Goal: Task Accomplishment & Management: Use online tool/utility

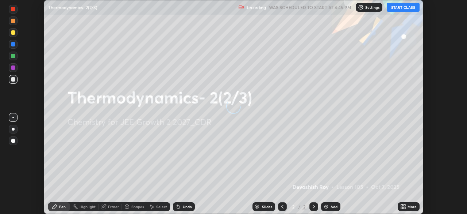
scroll to position [214, 467]
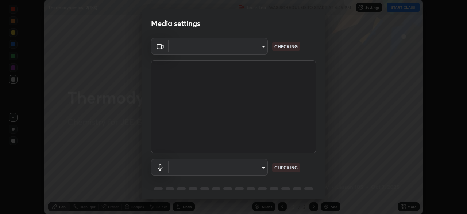
type input "f7d245abf0684c24fcfca86869c925f05e5e90ab47e824b3f573f0e27bb25b40"
click at [258, 167] on body "Erase all Thermodynamics- 2(2/3) Recording WAS SCHEDULED TO START AT 4:45 PM Se…" at bounding box center [233, 107] width 467 height 214
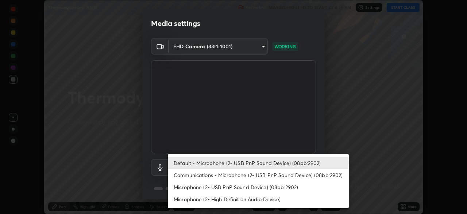
click at [256, 176] on li "Communications - Microphone (2- USB PnP Sound Device) (08bb:2902)" at bounding box center [258, 175] width 181 height 12
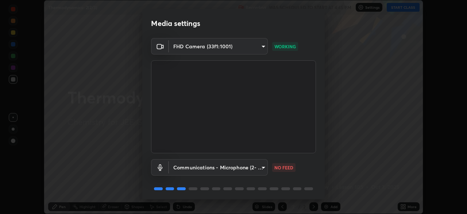
click at [248, 165] on body "Erase all Thermodynamics- 2(2/3) Recording WAS SCHEDULED TO START AT 4:45 PM Se…" at bounding box center [233, 107] width 467 height 214
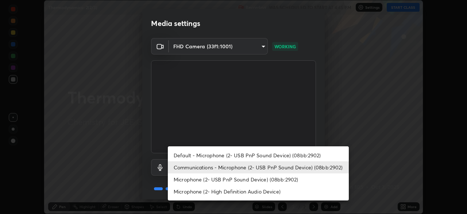
click at [249, 155] on li "Default - Microphone (2- USB PnP Sound Device) (08bb:2902)" at bounding box center [258, 155] width 181 height 12
type input "default"
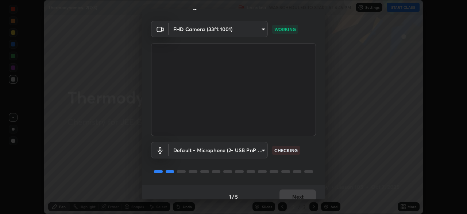
scroll to position [26, 0]
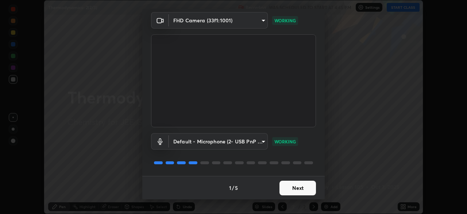
click at [295, 189] on button "Next" at bounding box center [298, 187] width 37 height 15
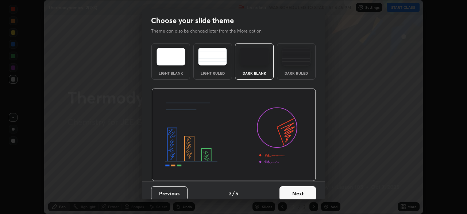
click at [292, 188] on button "Next" at bounding box center [298, 193] width 37 height 15
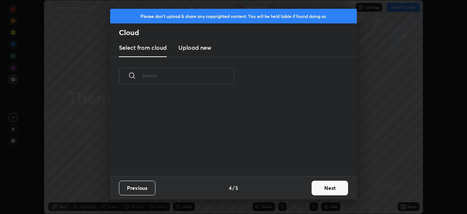
click at [291, 180] on div "Previous 4 / 5 Next" at bounding box center [233, 187] width 247 height 23
click at [323, 186] on button "Next" at bounding box center [330, 187] width 37 height 15
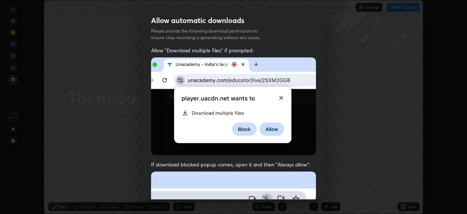
click at [326, 191] on div "Allow automatic downloads Please provide the following download permissions to …" at bounding box center [233, 107] width 467 height 214
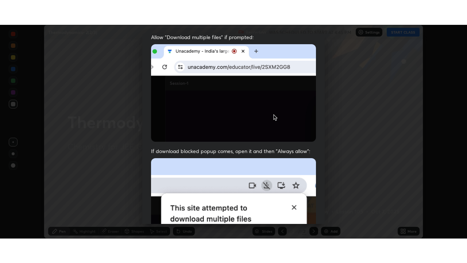
scroll to position [175, 0]
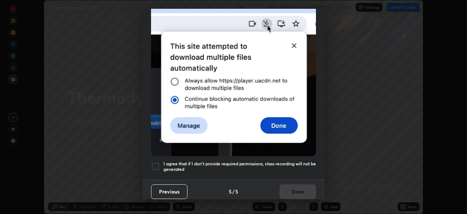
click at [285, 161] on h5 "I agree that if I don't provide required permissions, class recording will not …" at bounding box center [240, 166] width 153 height 11
click at [294, 187] on button "Done" at bounding box center [298, 191] width 37 height 15
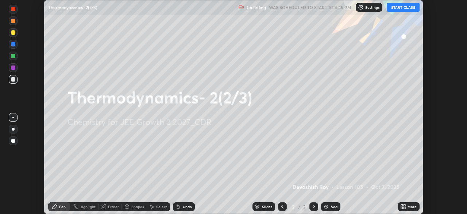
click at [406, 7] on button "START CLASS" at bounding box center [403, 7] width 33 height 9
click at [410, 206] on div "More" at bounding box center [412, 206] width 9 height 4
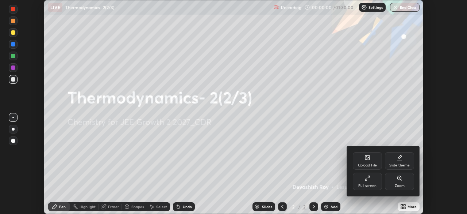
click at [372, 181] on div "Full screen" at bounding box center [367, 181] width 29 height 18
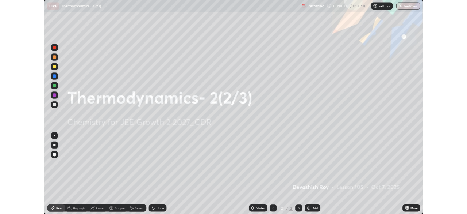
scroll to position [263, 467]
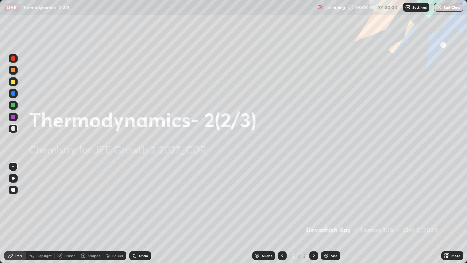
click at [334, 213] on div "Add" at bounding box center [334, 256] width 7 height 4
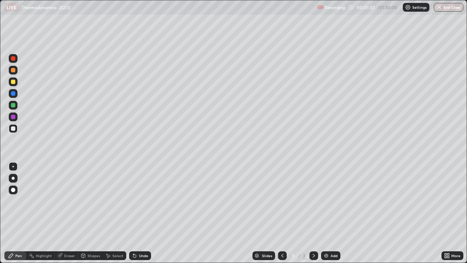
click at [13, 83] on div at bounding box center [13, 82] width 4 height 4
click at [141, 213] on div "Undo" at bounding box center [143, 256] width 9 height 4
click at [142, 213] on div "Undo" at bounding box center [140, 255] width 22 height 9
click at [143, 213] on div "Undo" at bounding box center [140, 255] width 22 height 9
click at [142, 213] on div "Undo" at bounding box center [140, 255] width 22 height 9
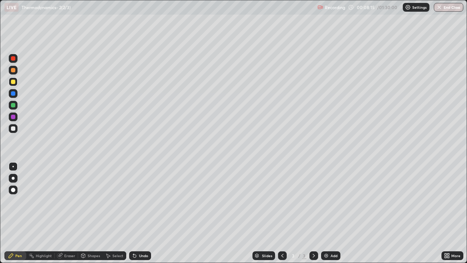
click at [144, 213] on div "Undo" at bounding box center [140, 255] width 22 height 9
click at [147, 213] on div "Undo" at bounding box center [140, 255] width 22 height 9
click at [146, 213] on div "Undo" at bounding box center [143, 256] width 9 height 4
click at [145, 213] on div "Undo" at bounding box center [143, 256] width 9 height 4
click at [134, 213] on icon at bounding box center [134, 255] width 3 height 3
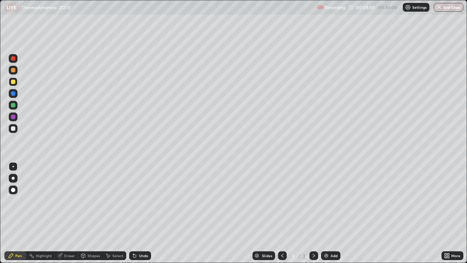
click at [13, 127] on div at bounding box center [13, 128] width 4 height 4
click at [92, 213] on div "Shapes" at bounding box center [94, 256] width 12 height 4
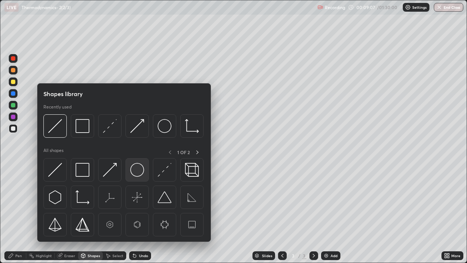
click at [138, 174] on img at bounding box center [137, 170] width 14 height 14
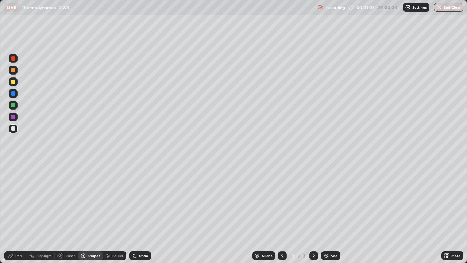
click at [18, 213] on div "Pen" at bounding box center [15, 255] width 22 height 9
click at [90, 213] on div "Shapes" at bounding box center [94, 256] width 12 height 4
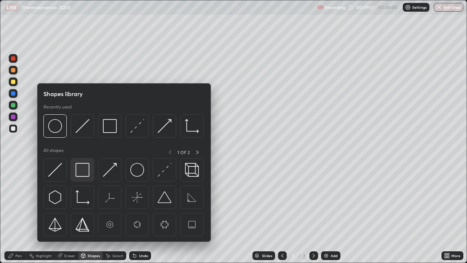
click at [77, 175] on img at bounding box center [83, 170] width 14 height 14
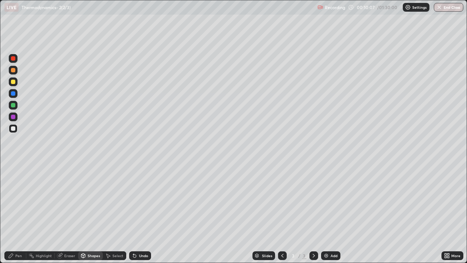
click at [88, 213] on div "Shapes" at bounding box center [94, 256] width 12 height 4
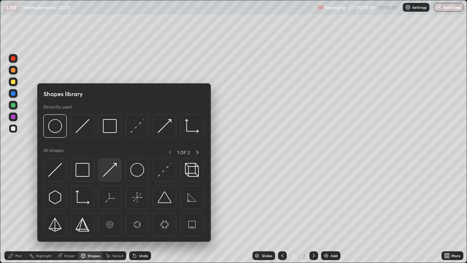
click at [107, 174] on img at bounding box center [110, 170] width 14 height 14
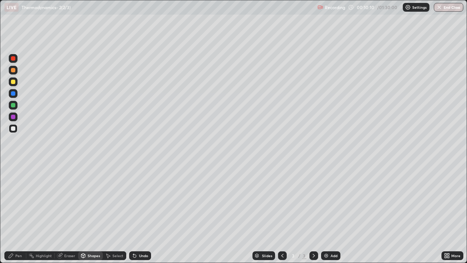
click at [22, 213] on div "Pen" at bounding box center [15, 255] width 22 height 9
click at [91, 213] on div "Shapes" at bounding box center [90, 255] width 25 height 9
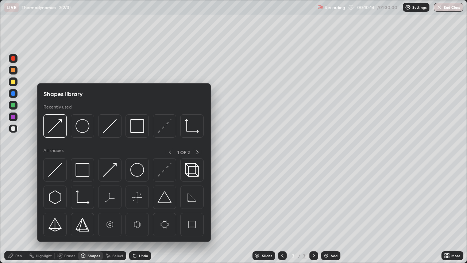
click at [113, 175] on img at bounding box center [110, 170] width 14 height 14
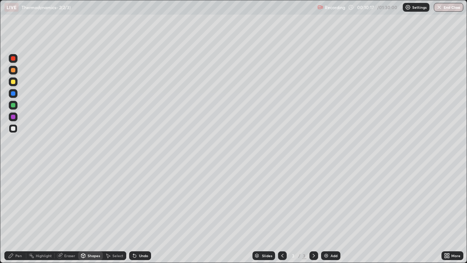
click at [16, 213] on div "Pen" at bounding box center [18, 256] width 7 height 4
click at [93, 213] on div "Shapes" at bounding box center [94, 256] width 12 height 4
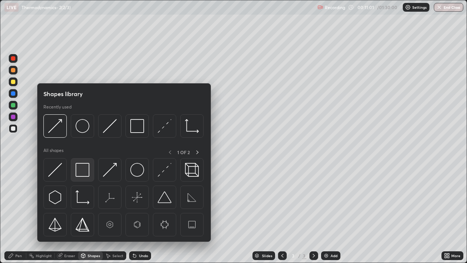
click at [82, 174] on img at bounding box center [83, 170] width 14 height 14
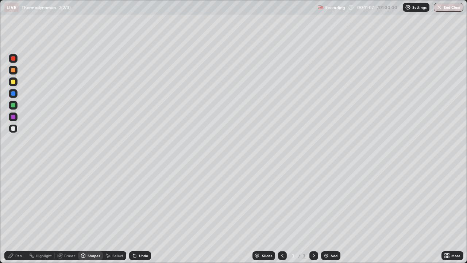
click at [20, 213] on div "Pen" at bounding box center [18, 256] width 7 height 4
click at [140, 213] on div "Undo" at bounding box center [143, 256] width 9 height 4
click at [147, 213] on div "Undo" at bounding box center [143, 256] width 9 height 4
click at [146, 213] on div "Undo" at bounding box center [143, 256] width 9 height 4
click at [145, 213] on div "Undo" at bounding box center [143, 256] width 9 height 4
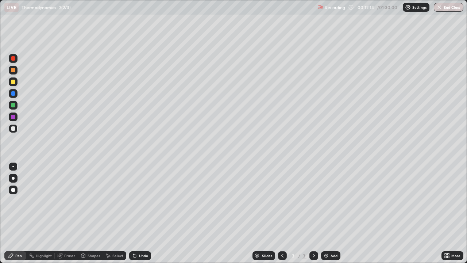
click at [144, 213] on div "Undo" at bounding box center [143, 256] width 9 height 4
click at [143, 213] on div "Undo" at bounding box center [143, 256] width 9 height 4
click at [145, 213] on div "Undo" at bounding box center [140, 255] width 22 height 9
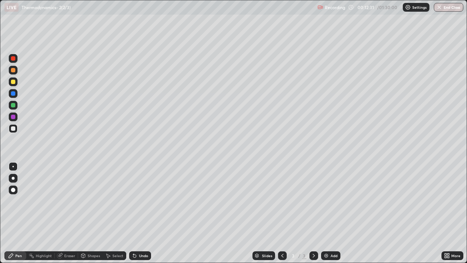
click at [145, 213] on div "Undo" at bounding box center [140, 255] width 22 height 9
click at [143, 213] on div "Undo" at bounding box center [140, 255] width 22 height 9
click at [138, 213] on div "Undo" at bounding box center [140, 255] width 22 height 9
click at [137, 213] on div "Undo" at bounding box center [140, 255] width 22 height 9
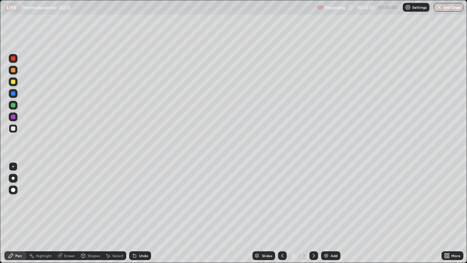
click at [139, 213] on div "Undo" at bounding box center [140, 255] width 22 height 9
click at [139, 213] on div "Undo" at bounding box center [143, 256] width 9 height 4
click at [137, 213] on div "Undo" at bounding box center [140, 255] width 22 height 9
click at [136, 213] on icon at bounding box center [135, 256] width 6 height 6
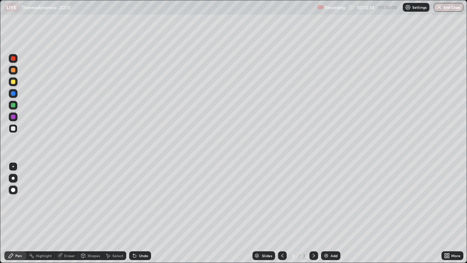
click at [136, 213] on icon at bounding box center [135, 256] width 6 height 6
click at [135, 213] on icon at bounding box center [135, 256] width 6 height 6
click at [135, 213] on icon at bounding box center [134, 255] width 3 height 3
click at [134, 213] on icon at bounding box center [134, 255] width 3 height 3
click at [88, 213] on div "Shapes" at bounding box center [94, 256] width 12 height 4
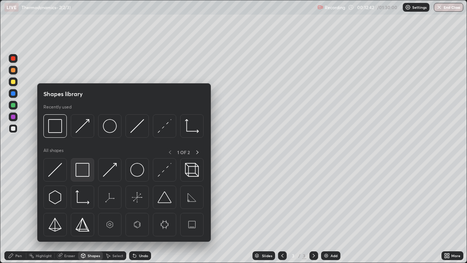
click at [82, 172] on img at bounding box center [83, 170] width 14 height 14
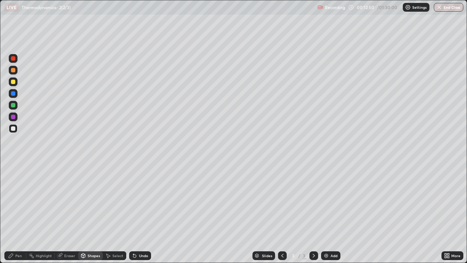
click at [89, 213] on div "Shapes" at bounding box center [94, 256] width 12 height 4
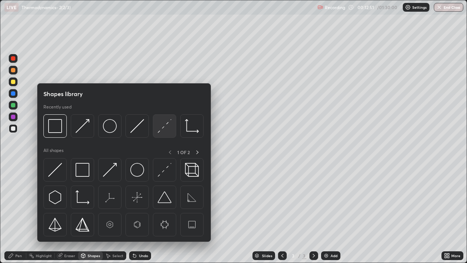
click at [157, 129] on div at bounding box center [164, 125] width 23 height 23
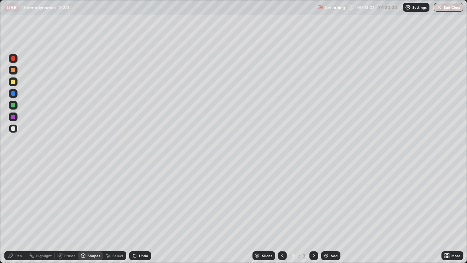
click at [16, 213] on div "Pen" at bounding box center [18, 256] width 7 height 4
click at [134, 213] on icon at bounding box center [134, 255] width 3 height 3
click at [91, 213] on div "Shapes" at bounding box center [90, 255] width 25 height 9
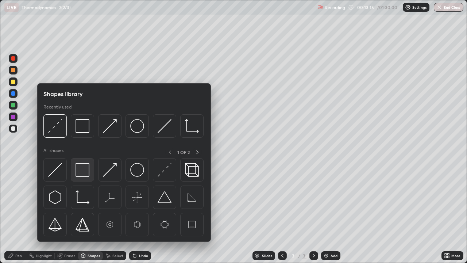
click at [85, 172] on img at bounding box center [83, 170] width 14 height 14
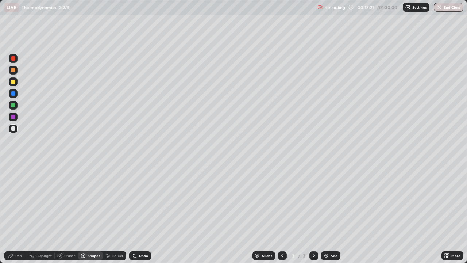
click at [16, 213] on div "Pen" at bounding box center [18, 256] width 7 height 4
click at [92, 213] on div "Shapes" at bounding box center [90, 255] width 25 height 9
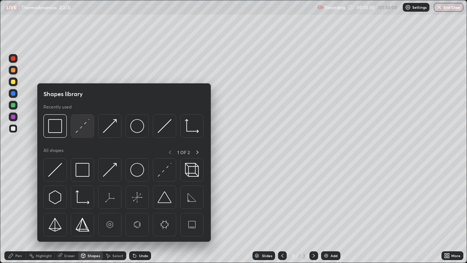
click at [83, 133] on div at bounding box center [82, 125] width 23 height 23
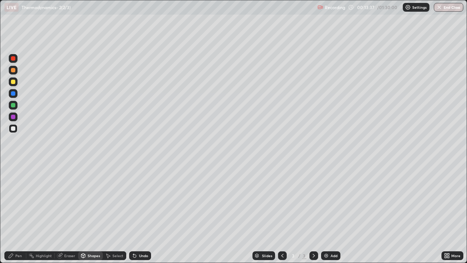
click at [19, 213] on div "Pen" at bounding box center [18, 256] width 7 height 4
click at [143, 213] on div "Undo" at bounding box center [143, 256] width 9 height 4
click at [142, 213] on div "Undo" at bounding box center [140, 255] width 22 height 9
click at [139, 213] on div "Undo" at bounding box center [143, 256] width 9 height 4
click at [137, 213] on div "Undo" at bounding box center [140, 255] width 22 height 9
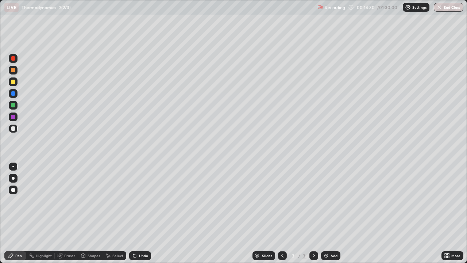
click at [136, 213] on icon at bounding box center [135, 256] width 6 height 6
click at [133, 213] on icon at bounding box center [133, 254] width 1 height 1
click at [130, 213] on div "Undo" at bounding box center [140, 255] width 22 height 9
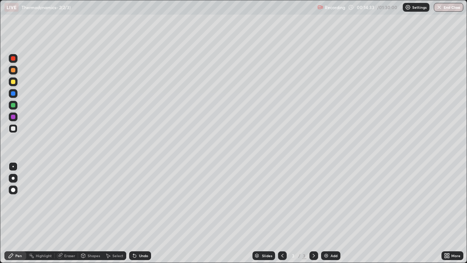
click at [130, 213] on div "Undo" at bounding box center [140, 255] width 22 height 9
click at [124, 213] on div "Select" at bounding box center [114, 255] width 23 height 9
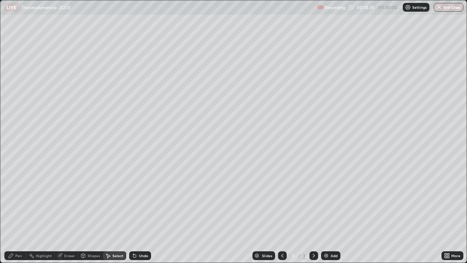
click at [138, 213] on div "Undo" at bounding box center [140, 255] width 22 height 9
click at [139, 213] on div "Undo" at bounding box center [143, 256] width 9 height 4
click at [20, 213] on div "Pen" at bounding box center [18, 256] width 7 height 4
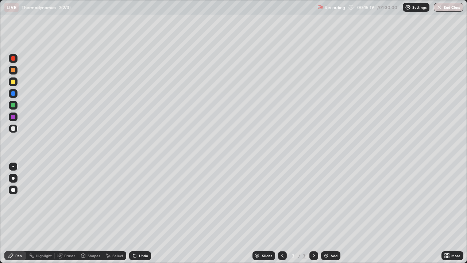
click at [139, 213] on div "Undo" at bounding box center [143, 256] width 9 height 4
click at [144, 213] on div "Undo" at bounding box center [143, 256] width 9 height 4
click at [147, 213] on div "Undo" at bounding box center [140, 255] width 22 height 9
click at [140, 213] on div "Undo" at bounding box center [143, 256] width 9 height 4
click at [139, 213] on div "Undo" at bounding box center [143, 256] width 9 height 4
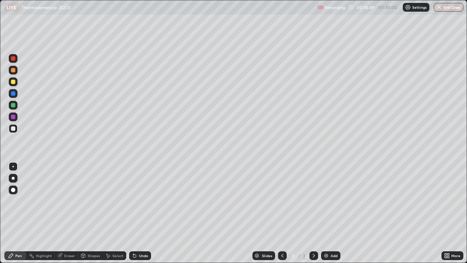
click at [139, 213] on div "Undo" at bounding box center [140, 255] width 22 height 9
click at [139, 213] on div "Undo" at bounding box center [143, 256] width 9 height 4
click at [138, 213] on div "Undo" at bounding box center [140, 255] width 22 height 9
click at [137, 213] on div "Undo" at bounding box center [140, 255] width 22 height 9
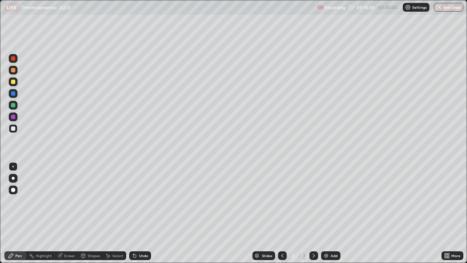
click at [136, 213] on div "Undo" at bounding box center [140, 255] width 22 height 9
click at [134, 213] on icon at bounding box center [134, 255] width 3 height 3
click at [136, 213] on icon at bounding box center [135, 256] width 6 height 6
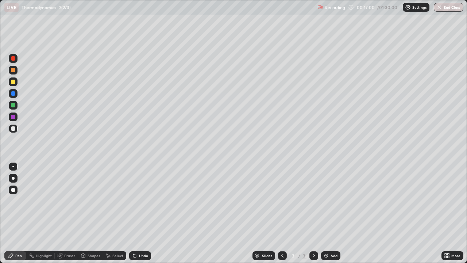
click at [136, 213] on icon at bounding box center [135, 256] width 6 height 6
click at [137, 213] on div "Undo" at bounding box center [140, 255] width 22 height 9
click at [139, 213] on div "Undo" at bounding box center [143, 256] width 9 height 4
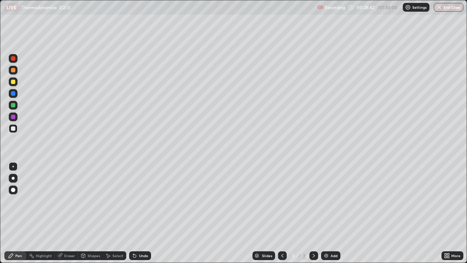
click at [142, 213] on div "Undo" at bounding box center [143, 256] width 9 height 4
click at [143, 213] on div "Undo" at bounding box center [143, 256] width 9 height 4
click at [142, 213] on div "Undo" at bounding box center [143, 256] width 9 height 4
click at [141, 213] on div "Undo" at bounding box center [140, 255] width 22 height 9
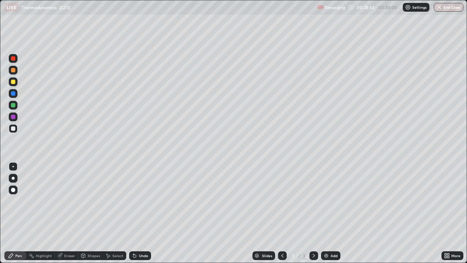
click at [139, 213] on div "Undo" at bounding box center [143, 256] width 9 height 4
click at [138, 213] on div "Undo" at bounding box center [140, 255] width 22 height 9
click at [137, 213] on div "Undo" at bounding box center [140, 255] width 22 height 9
click at [135, 213] on icon at bounding box center [135, 256] width 6 height 6
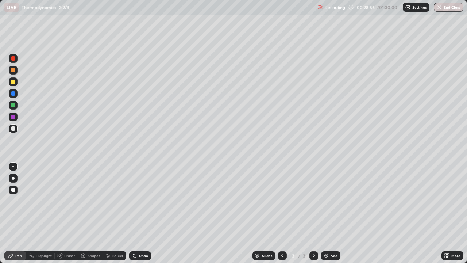
click at [134, 213] on icon at bounding box center [135, 256] width 6 height 6
click at [134, 213] on icon at bounding box center [134, 255] width 3 height 3
click at [136, 213] on div "Undo" at bounding box center [140, 255] width 22 height 9
click at [133, 213] on icon at bounding box center [133, 254] width 1 height 1
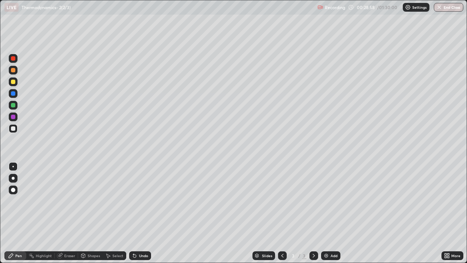
click at [133, 213] on icon at bounding box center [133, 254] width 1 height 1
click at [333, 213] on div "Add" at bounding box center [334, 256] width 7 height 4
click at [140, 213] on div "Undo" at bounding box center [143, 256] width 9 height 4
click at [139, 213] on div "Undo" at bounding box center [143, 256] width 9 height 4
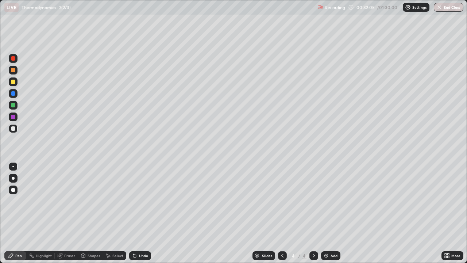
click at [138, 213] on div "Undo" at bounding box center [140, 255] width 22 height 9
click at [139, 213] on div "Undo" at bounding box center [143, 256] width 9 height 4
click at [138, 213] on div "Undo" at bounding box center [140, 255] width 22 height 9
click at [136, 213] on div "Undo" at bounding box center [140, 255] width 22 height 9
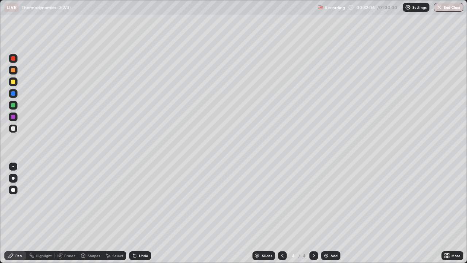
click at [136, 213] on div "Undo" at bounding box center [140, 255] width 22 height 9
click at [135, 213] on icon at bounding box center [134, 255] width 3 height 3
click at [135, 213] on icon at bounding box center [135, 256] width 6 height 6
click at [135, 213] on icon at bounding box center [134, 255] width 3 height 3
click at [133, 213] on icon at bounding box center [133, 254] width 1 height 1
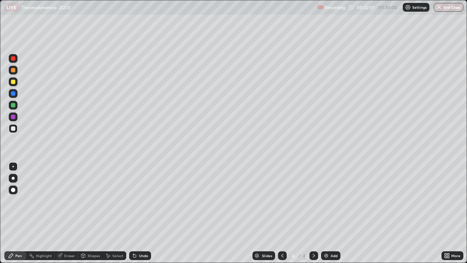
click at [133, 213] on icon at bounding box center [133, 254] width 1 height 1
click at [14, 82] on div at bounding box center [13, 82] width 4 height 4
click at [16, 127] on div at bounding box center [13, 128] width 9 height 9
click at [136, 213] on icon at bounding box center [135, 256] width 6 height 6
click at [141, 213] on div "Undo" at bounding box center [143, 256] width 9 height 4
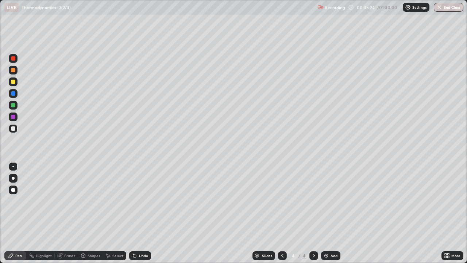
click at [140, 213] on div "Undo" at bounding box center [140, 255] width 22 height 9
click at [144, 213] on div "Undo" at bounding box center [143, 256] width 9 height 4
click at [142, 213] on div "Undo" at bounding box center [143, 256] width 9 height 4
click at [143, 213] on div "Undo" at bounding box center [143, 256] width 9 height 4
click at [15, 81] on div at bounding box center [13, 82] width 4 height 4
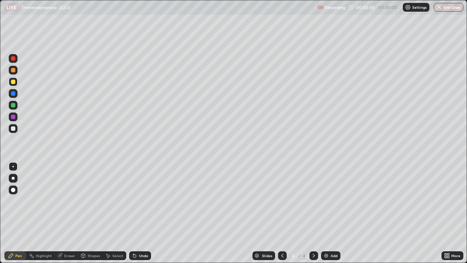
click at [14, 130] on div at bounding box center [13, 128] width 4 height 4
click at [139, 213] on div "Undo" at bounding box center [143, 256] width 9 height 4
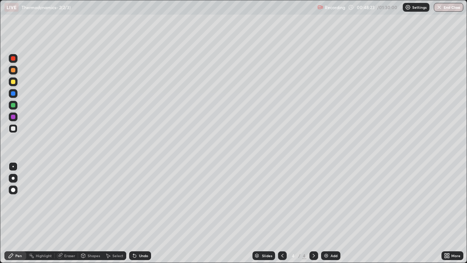
click at [137, 213] on div "Undo" at bounding box center [140, 255] width 22 height 9
click at [135, 213] on icon at bounding box center [135, 256] width 6 height 6
click at [133, 213] on icon at bounding box center [133, 254] width 1 height 1
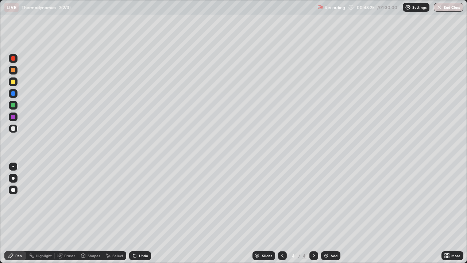
click at [133, 213] on icon at bounding box center [133, 254] width 1 height 1
click at [133, 213] on icon at bounding box center [134, 255] width 3 height 3
click at [327, 213] on img at bounding box center [326, 256] width 6 height 6
click at [14, 80] on div at bounding box center [13, 82] width 4 height 4
click at [13, 129] on div at bounding box center [13, 128] width 4 height 4
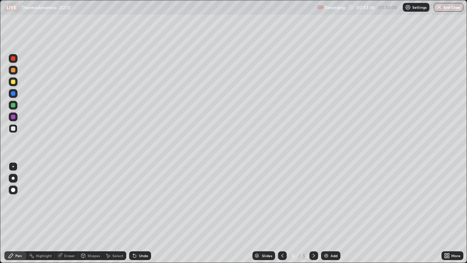
click at [137, 213] on div "Undo" at bounding box center [140, 255] width 22 height 9
click at [137, 213] on icon at bounding box center [135, 256] width 6 height 6
click at [137, 213] on div "Undo" at bounding box center [140, 255] width 22 height 9
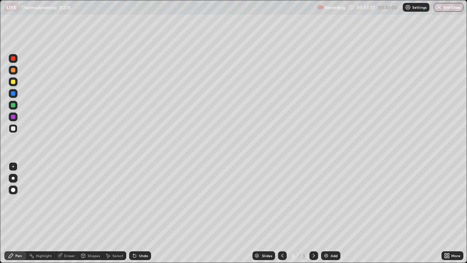
click at [137, 213] on div "Undo" at bounding box center [140, 255] width 22 height 9
click at [138, 213] on div "Undo" at bounding box center [140, 255] width 22 height 9
click at [139, 213] on div "Undo" at bounding box center [140, 255] width 22 height 9
click at [138, 213] on div "Undo" at bounding box center [140, 255] width 22 height 9
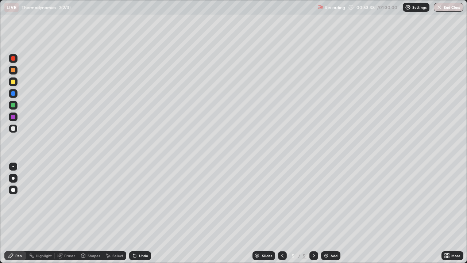
click at [137, 213] on div "Undo" at bounding box center [140, 255] width 22 height 9
click at [136, 213] on div "Undo" at bounding box center [140, 255] width 22 height 9
click at [135, 213] on icon at bounding box center [135, 256] width 6 height 6
click at [134, 213] on icon at bounding box center [134, 255] width 3 height 3
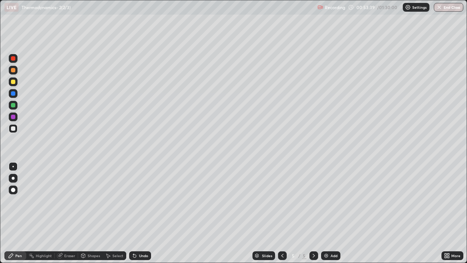
click at [135, 213] on icon at bounding box center [135, 256] width 6 height 6
click at [134, 213] on icon at bounding box center [134, 255] width 3 height 3
click at [133, 213] on div "Undo" at bounding box center [140, 255] width 22 height 9
click at [134, 213] on icon at bounding box center [134, 255] width 3 height 3
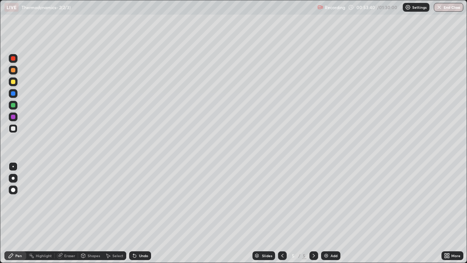
click at [134, 213] on icon at bounding box center [134, 255] width 3 height 3
click at [135, 213] on icon at bounding box center [135, 256] width 6 height 6
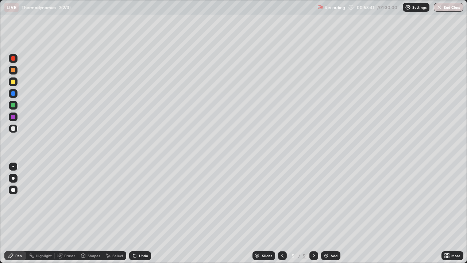
click at [134, 213] on icon at bounding box center [134, 255] width 3 height 3
click at [137, 213] on div "Undo" at bounding box center [140, 255] width 22 height 9
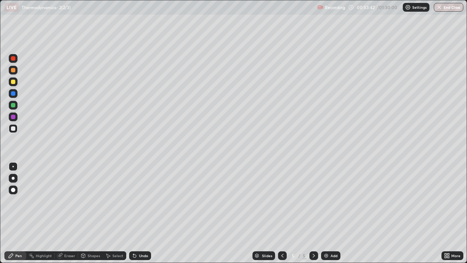
click at [139, 213] on div "Undo" at bounding box center [143, 256] width 9 height 4
click at [133, 213] on icon at bounding box center [133, 254] width 1 height 1
click at [282, 213] on icon at bounding box center [283, 256] width 6 height 6
click at [313, 213] on icon at bounding box center [314, 256] width 6 height 6
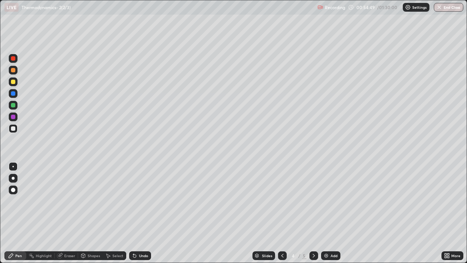
click at [312, 213] on icon at bounding box center [314, 256] width 6 height 6
click at [326, 213] on img at bounding box center [326, 256] width 6 height 6
click at [134, 213] on icon at bounding box center [134, 255] width 3 height 3
click at [135, 213] on icon at bounding box center [135, 256] width 6 height 6
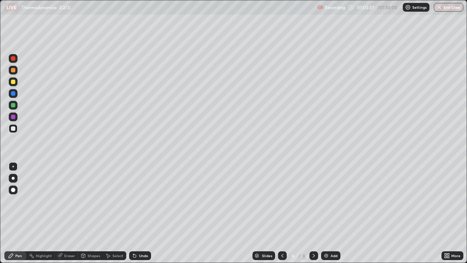
click at [136, 213] on div "Undo" at bounding box center [140, 255] width 22 height 9
click at [133, 213] on icon at bounding box center [133, 254] width 1 height 1
click at [147, 213] on div "Undo" at bounding box center [143, 256] width 9 height 4
click at [113, 213] on div "Select" at bounding box center [117, 256] width 11 height 4
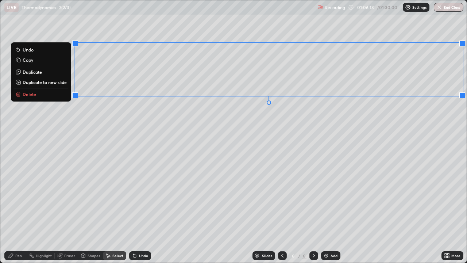
click at [39, 73] on p "Duplicate" at bounding box center [32, 72] width 19 height 6
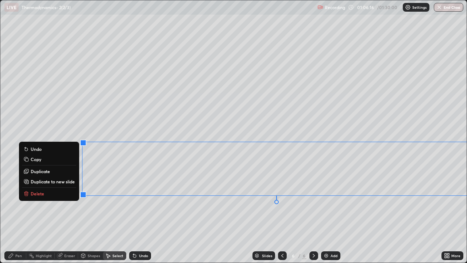
click at [155, 208] on div "0 ° Undo Copy Duplicate Duplicate to new slide Delete" at bounding box center [233, 131] width 467 height 262
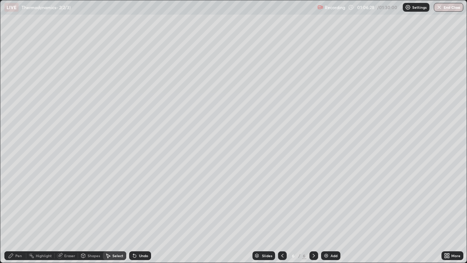
click at [66, 213] on div "Eraser" at bounding box center [66, 255] width 23 height 9
click at [14, 213] on div "Pen" at bounding box center [15, 255] width 22 height 9
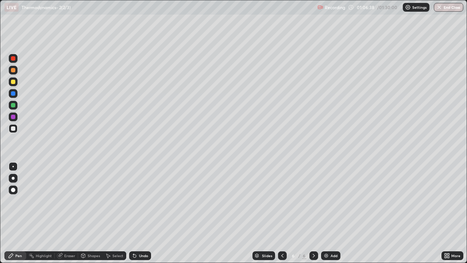
click at [68, 213] on div "Eraser" at bounding box center [69, 256] width 11 height 4
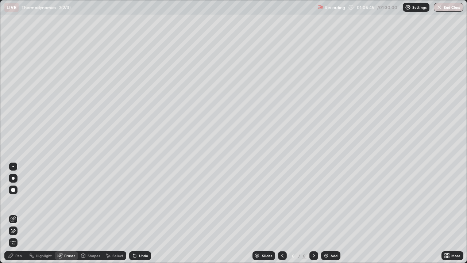
click at [23, 213] on div "Pen" at bounding box center [15, 255] width 22 height 9
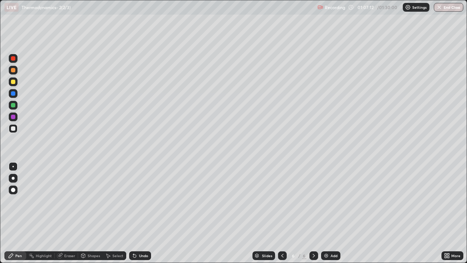
click at [138, 213] on div "Undo" at bounding box center [140, 255] width 22 height 9
click at [330, 213] on div "Add" at bounding box center [330, 255] width 19 height 9
click at [282, 213] on icon at bounding box center [283, 256] width 6 height 6
click at [313, 213] on icon at bounding box center [314, 256] width 6 height 6
click at [137, 213] on div "Undo" at bounding box center [140, 255] width 22 height 9
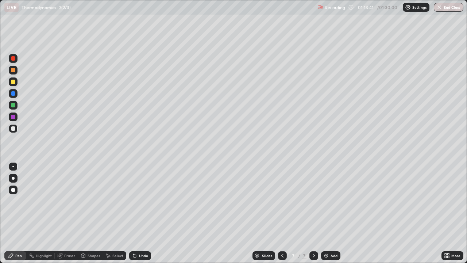
click at [136, 213] on icon at bounding box center [135, 256] width 6 height 6
click at [134, 213] on icon at bounding box center [134, 255] width 3 height 3
click at [135, 213] on icon at bounding box center [135, 256] width 6 height 6
click at [137, 213] on div "Undo" at bounding box center [140, 255] width 22 height 9
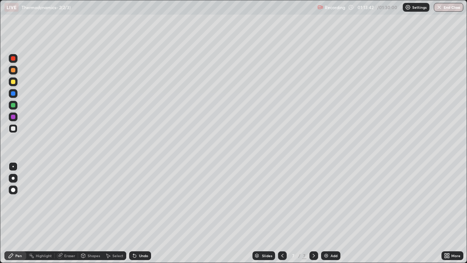
click at [137, 213] on div "Undo" at bounding box center [140, 255] width 22 height 9
click at [136, 213] on div "Undo" at bounding box center [140, 255] width 22 height 9
click at [136, 213] on icon at bounding box center [135, 256] width 6 height 6
click at [445, 213] on icon at bounding box center [446, 257] width 2 height 2
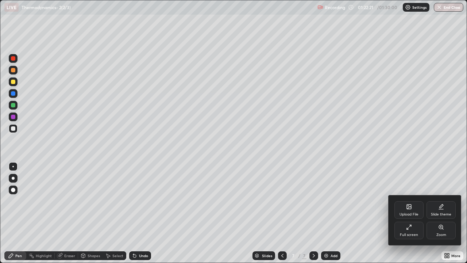
click at [404, 213] on div "Full screen" at bounding box center [409, 235] width 18 height 4
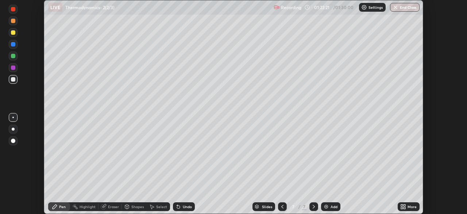
scroll to position [36290, 36036]
